Goal: Task Accomplishment & Management: Use online tool/utility

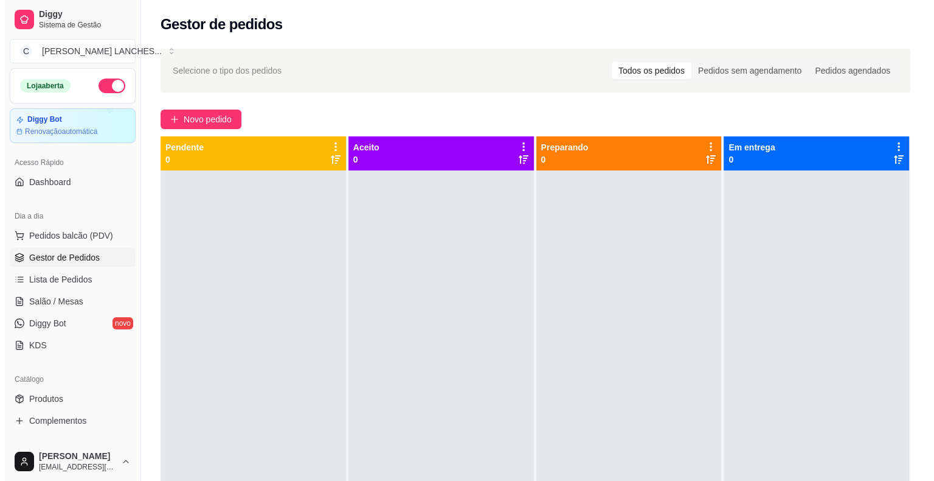
scroll to position [61, 0]
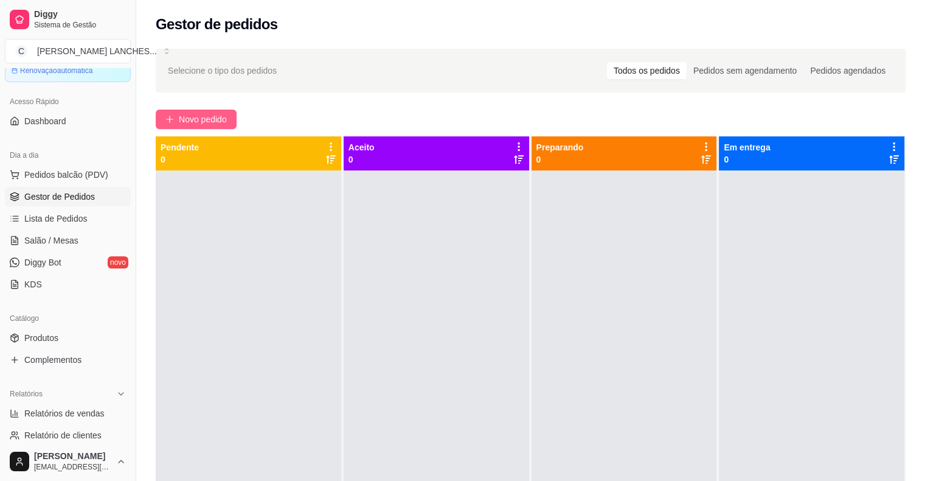
click at [166, 116] on icon "plus" at bounding box center [169, 119] width 9 height 9
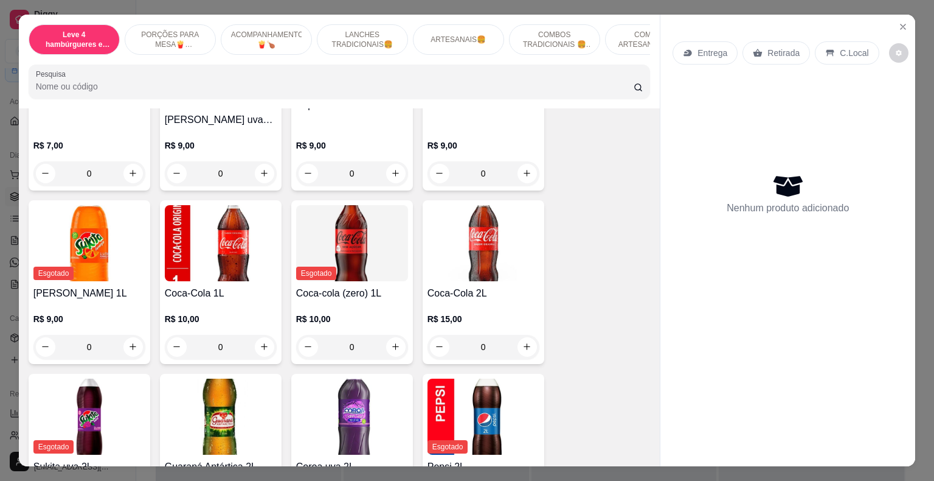
scroll to position [3406, 0]
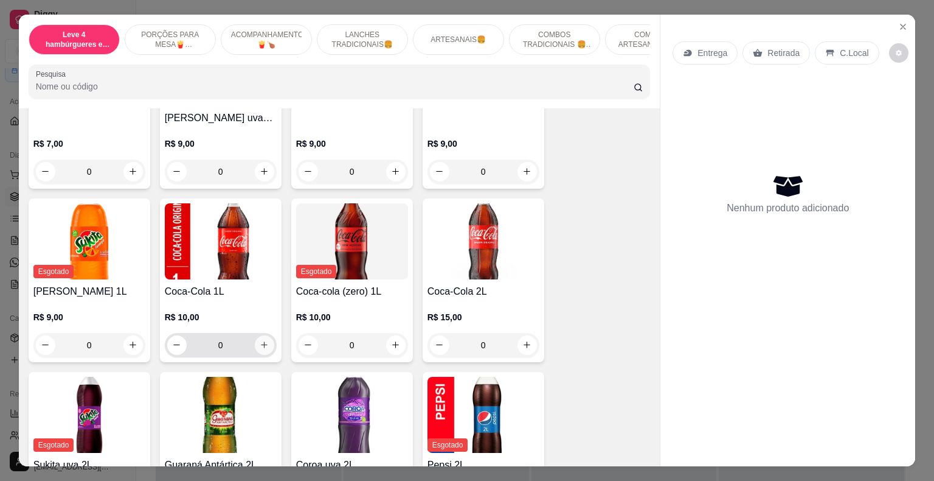
click at [262, 340] on icon "increase-product-quantity" at bounding box center [264, 344] width 9 height 9
type input "1"
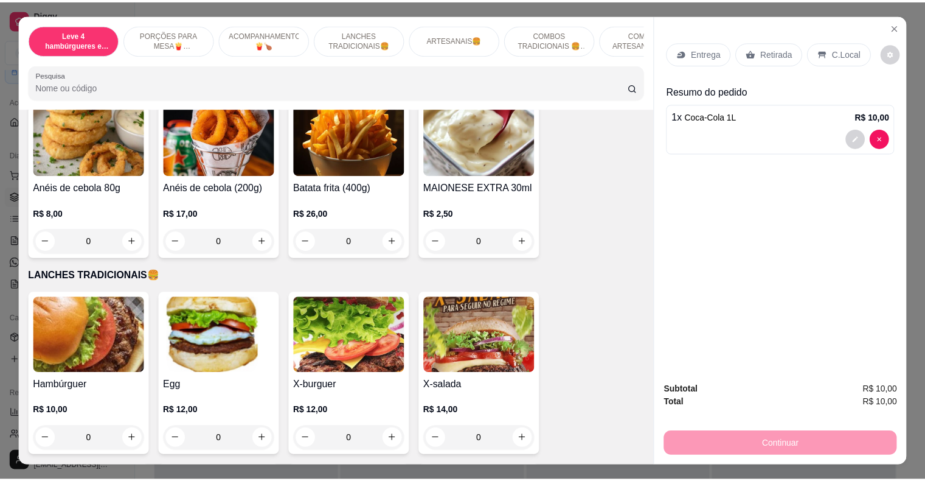
scroll to position [730, 0]
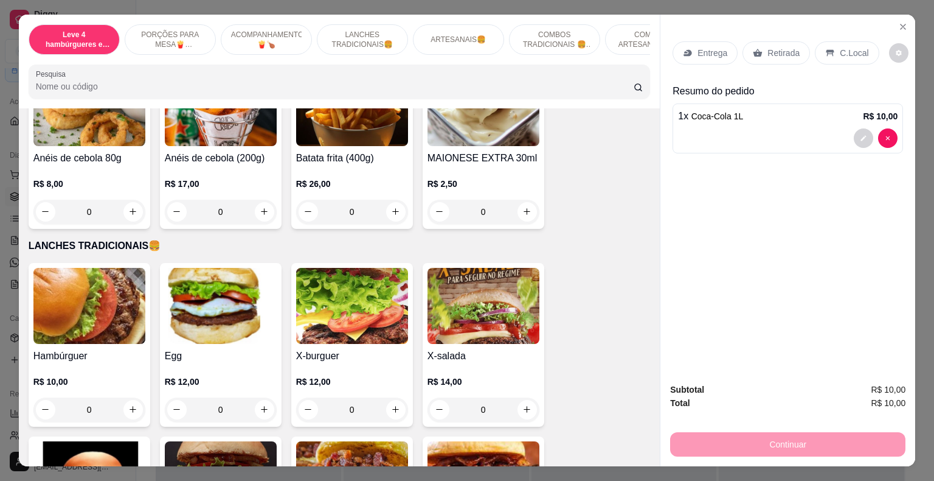
click at [259, 397] on div "0" at bounding box center [221, 409] width 112 height 24
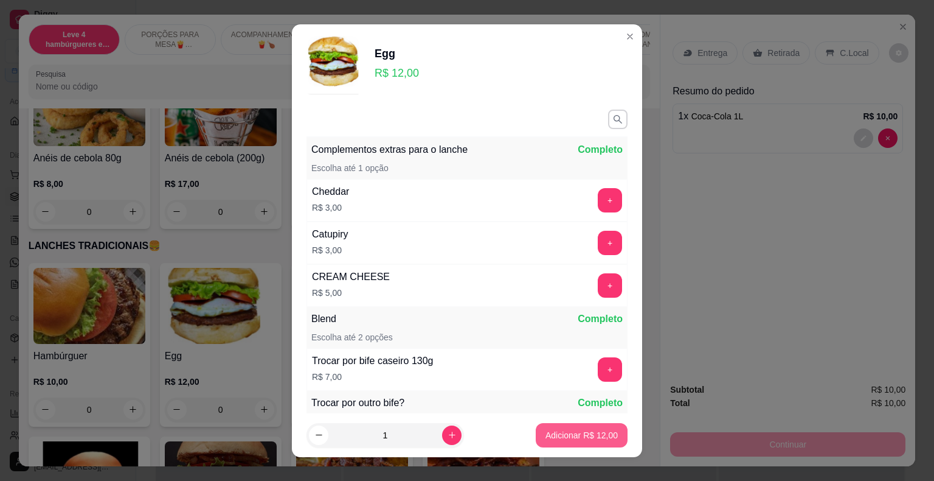
click at [604, 431] on button "Adicionar R$ 12,00" at bounding box center [582, 435] width 92 height 24
type input "1"
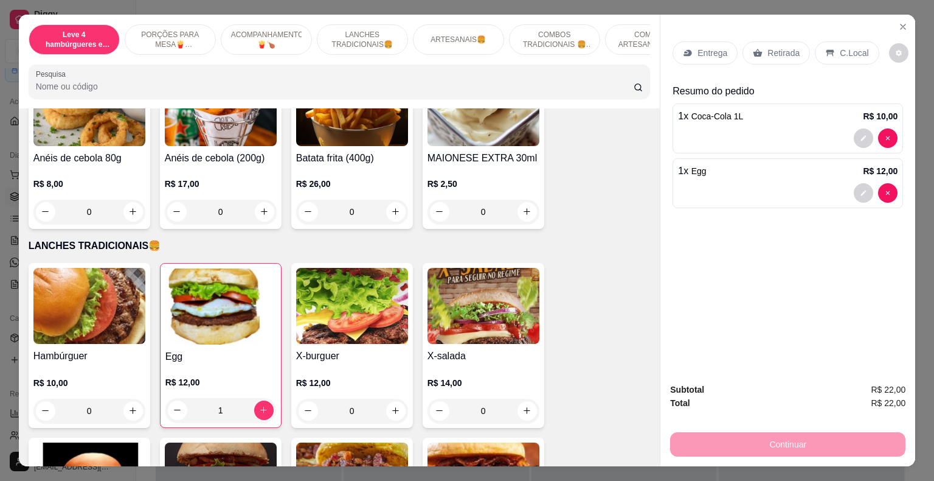
click at [781, 47] on p "Retirada" at bounding box center [784, 53] width 32 height 12
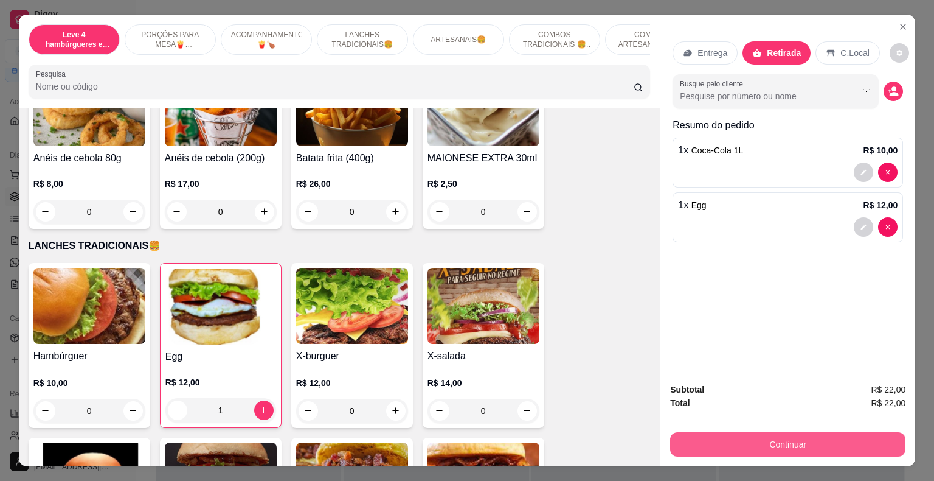
click at [787, 444] on button "Continuar" at bounding box center [787, 444] width 235 height 24
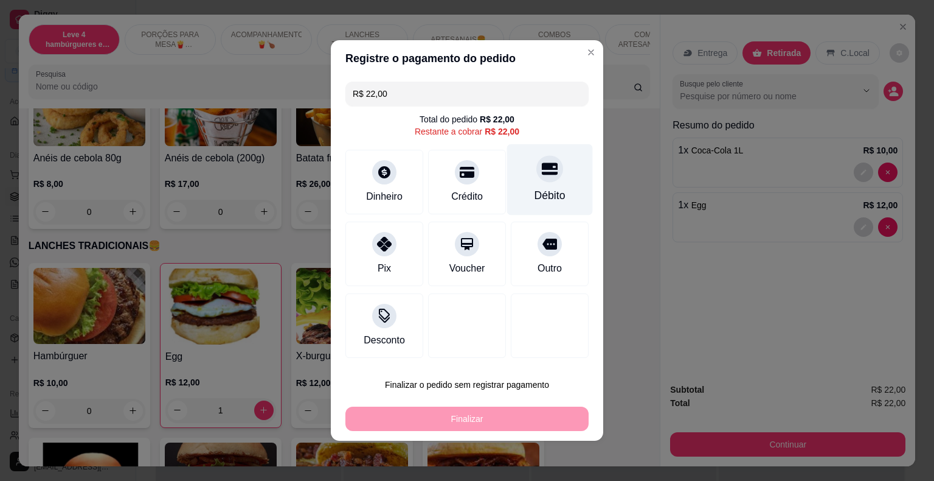
drag, startPoint x: 541, startPoint y: 174, endPoint x: 606, endPoint y: 210, distance: 74.6
click at [542, 174] on icon at bounding box center [550, 169] width 16 height 12
type input "R$ 0,00"
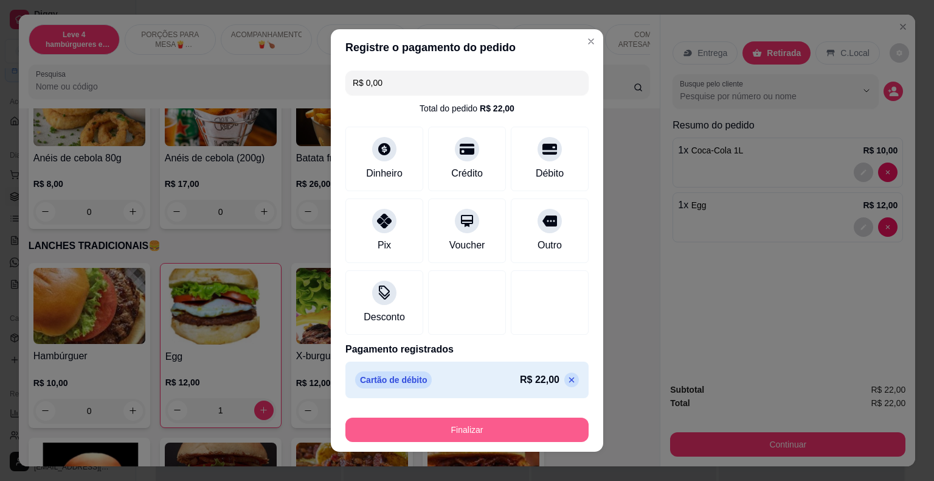
click at [513, 434] on button "Finalizar" at bounding box center [467, 429] width 243 height 24
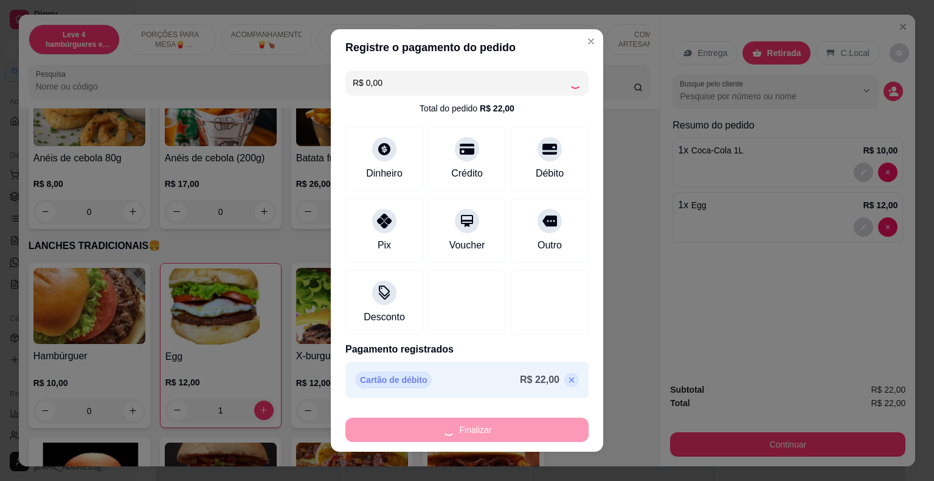
type input "0"
type input "-R$ 22,00"
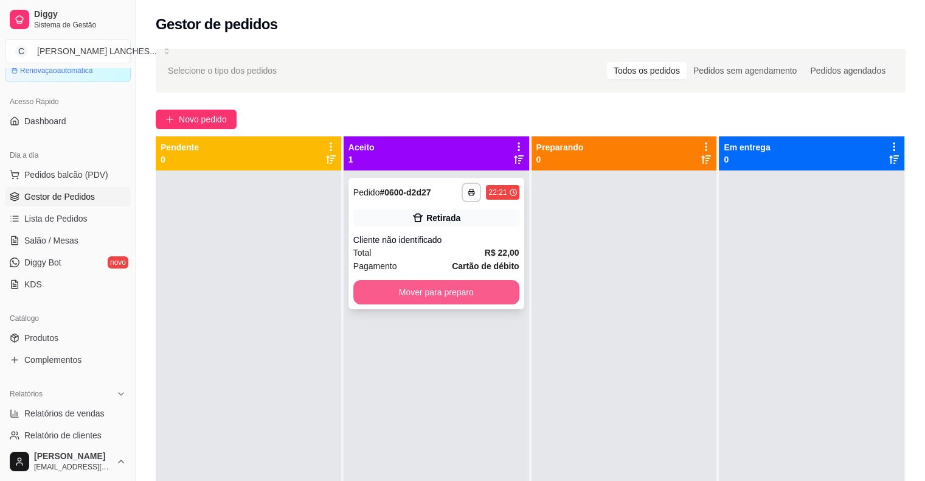
click at [439, 290] on button "Mover para preparo" at bounding box center [436, 292] width 166 height 24
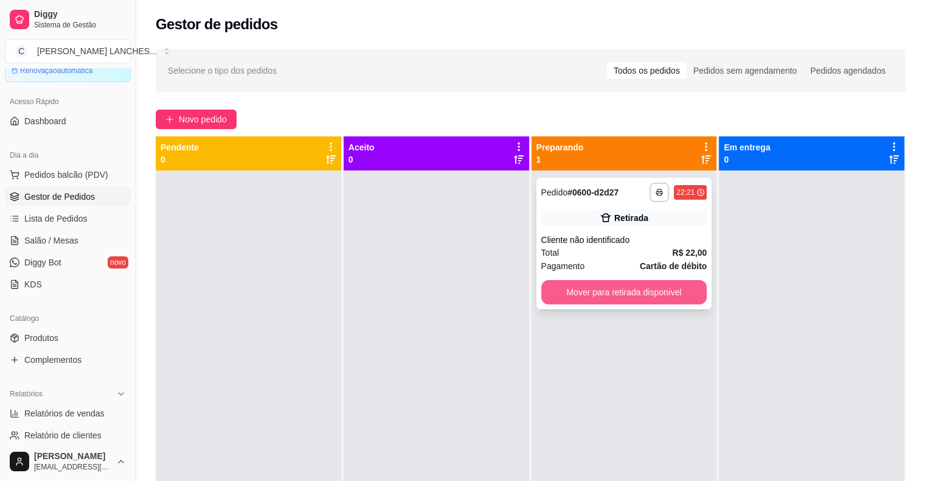
click at [597, 291] on button "Mover para retirada disponível" at bounding box center [624, 292] width 166 height 24
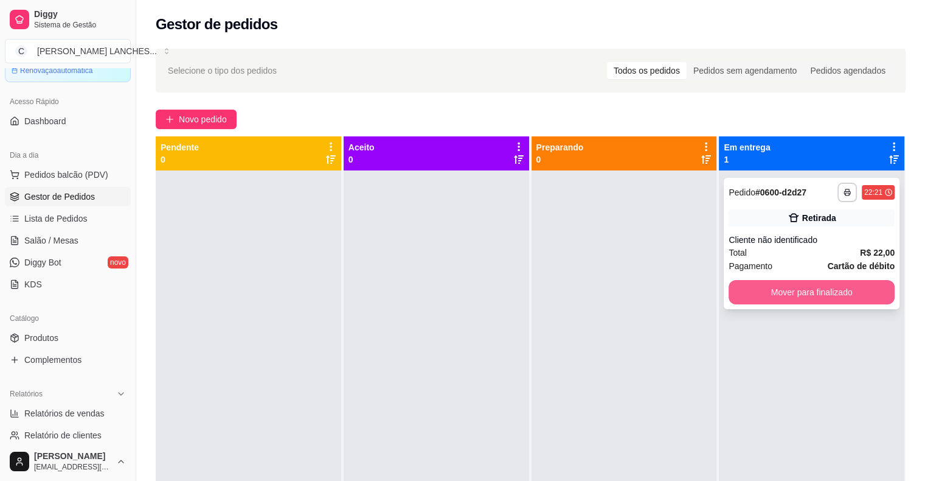
click at [743, 292] on button "Mover para finalizado" at bounding box center [812, 292] width 166 height 24
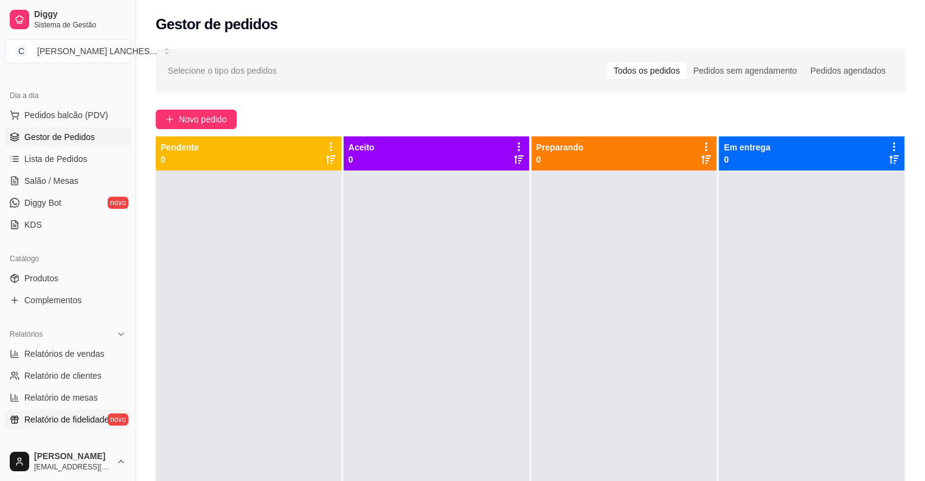
scroll to position [243, 0]
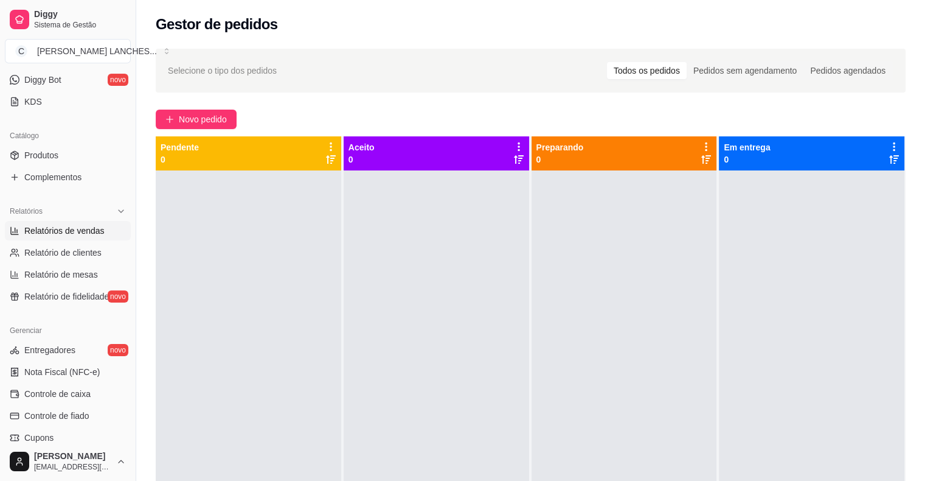
click at [90, 233] on span "Relatórios de vendas" at bounding box center [64, 230] width 80 height 12
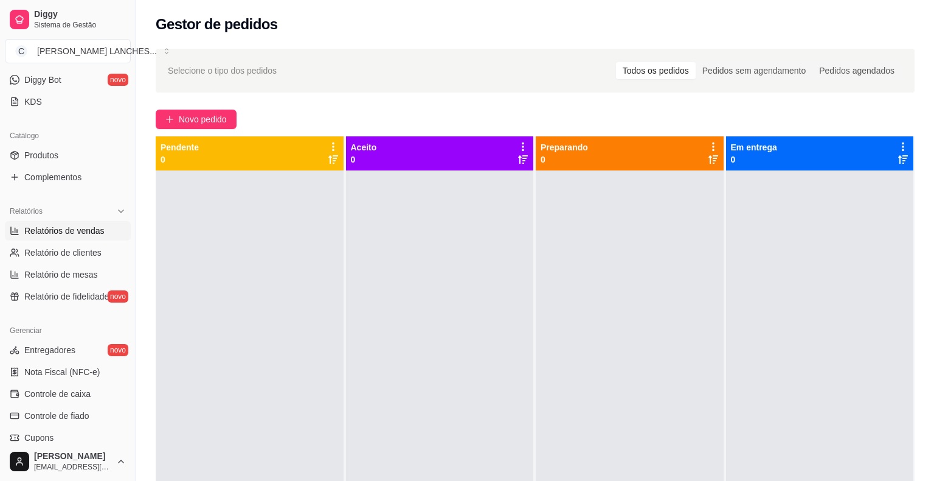
select select "ALL"
select select "0"
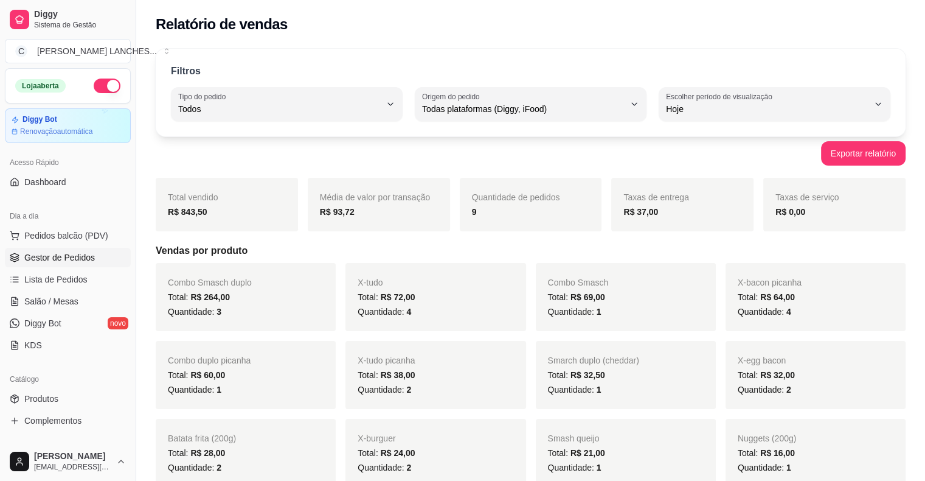
click at [66, 257] on span "Gestor de Pedidos" at bounding box center [59, 257] width 71 height 12
